Goal: Transaction & Acquisition: Purchase product/service

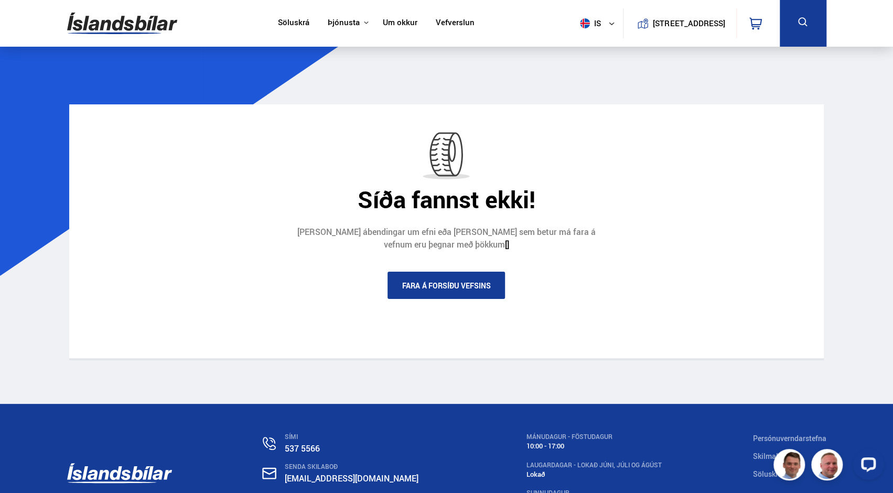
click at [449, 296] on link "Fara á forsíðu vefsins" at bounding box center [446, 285] width 117 height 27
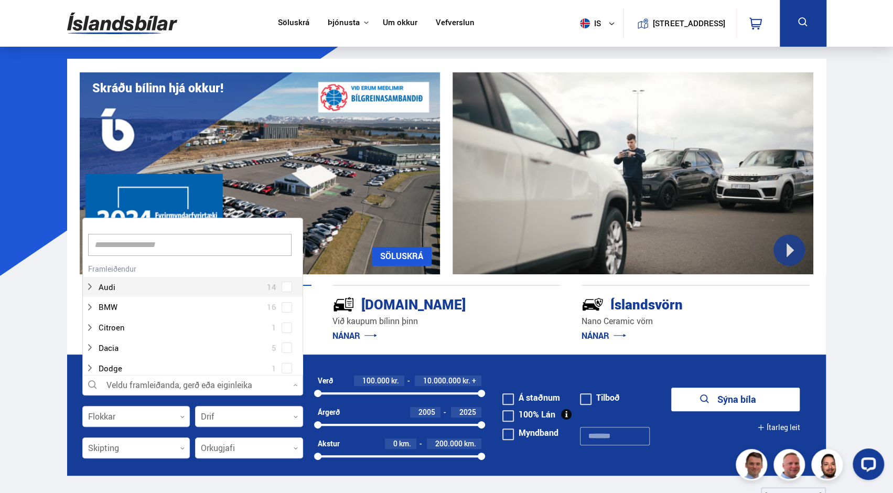
click at [200, 388] on div at bounding box center [192, 385] width 221 height 21
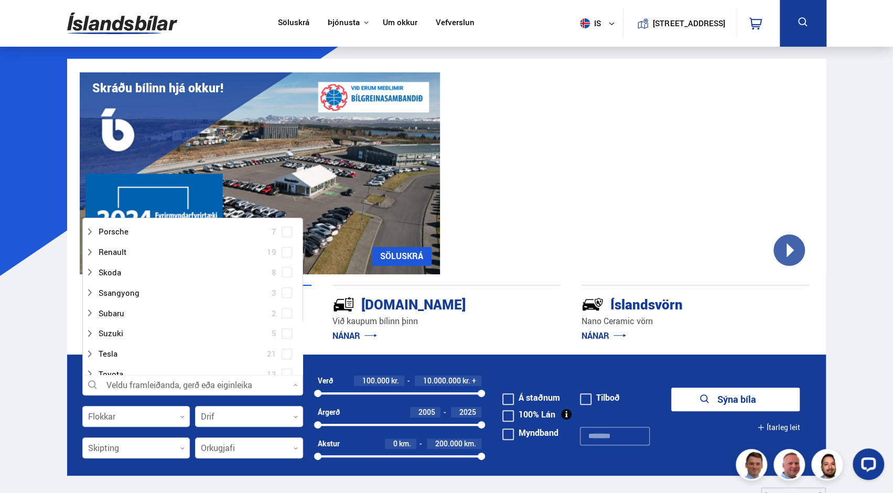
scroll to position [564, 0]
click at [265, 312] on div at bounding box center [182, 312] width 194 height 15
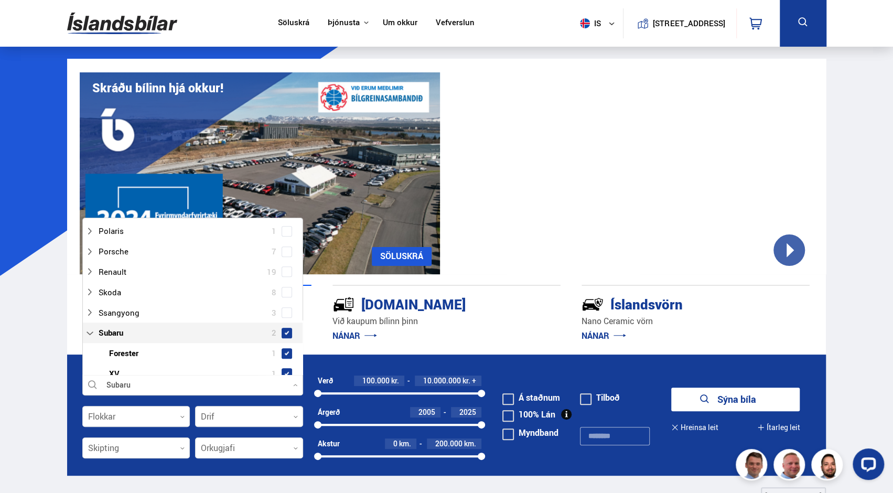
scroll to position [584, 0]
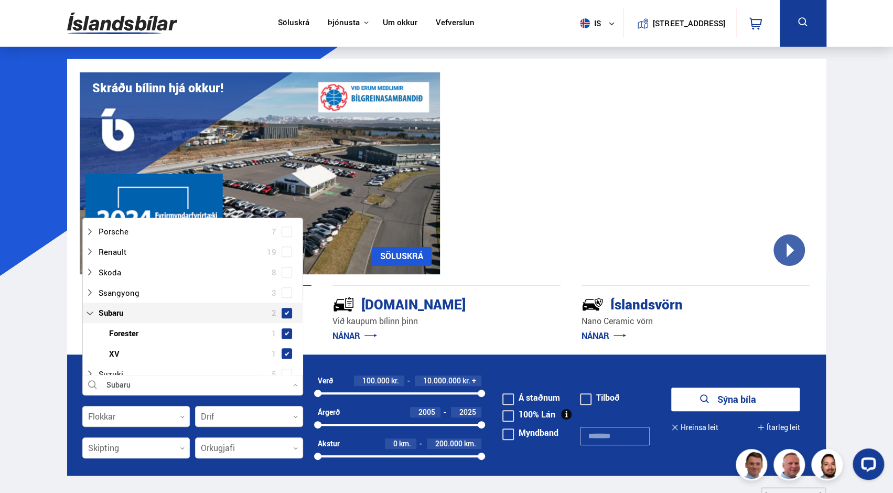
click at [282, 314] on span at bounding box center [287, 313] width 10 height 10
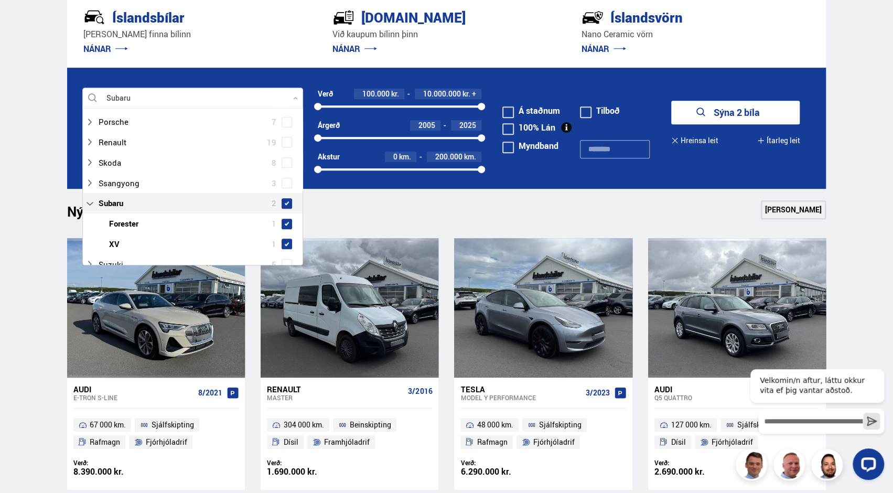
scroll to position [315, 0]
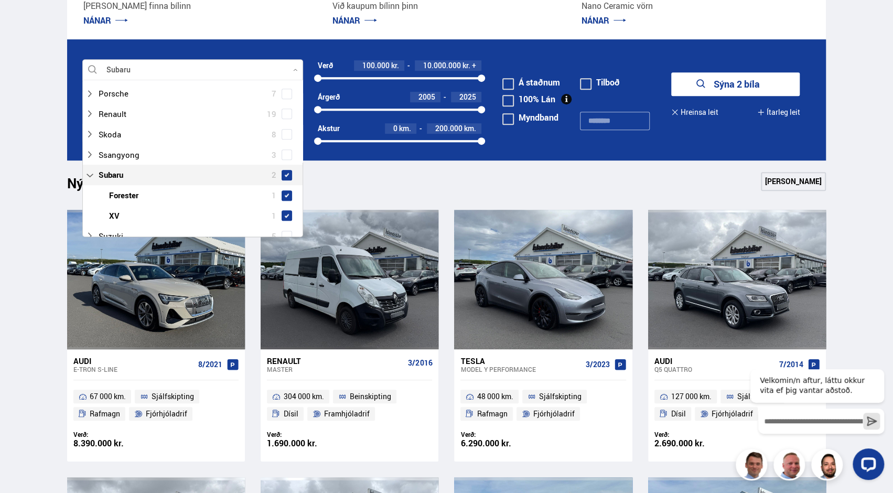
click at [772, 88] on button "Sýna 2 bíla" at bounding box center [735, 84] width 128 height 24
